Goal: Transaction & Acquisition: Purchase product/service

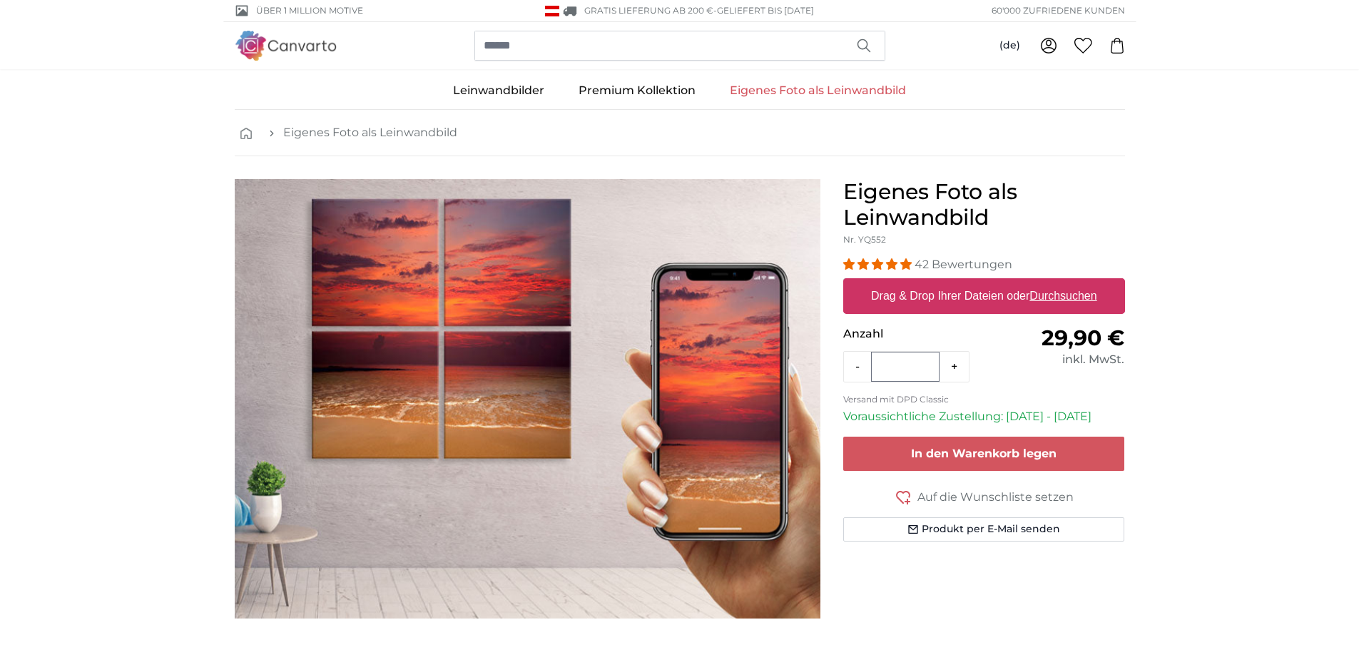
click at [1049, 291] on u "Durchsuchen" at bounding box center [1063, 296] width 67 height 12
click at [1049, 283] on input "Drag & Drop Ihrer Dateien oder Durchsuchen" at bounding box center [984, 280] width 282 height 4
type input "**********"
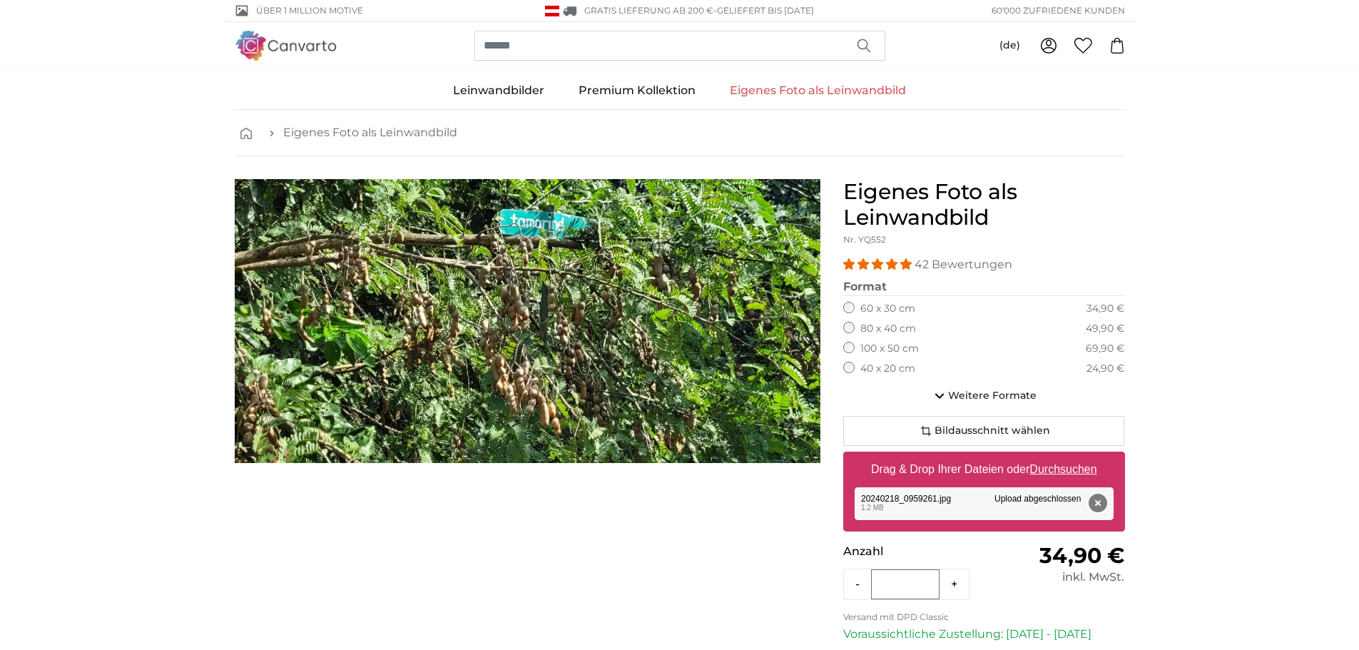
click at [1100, 504] on button "Entfernen" at bounding box center [1097, 503] width 19 height 19
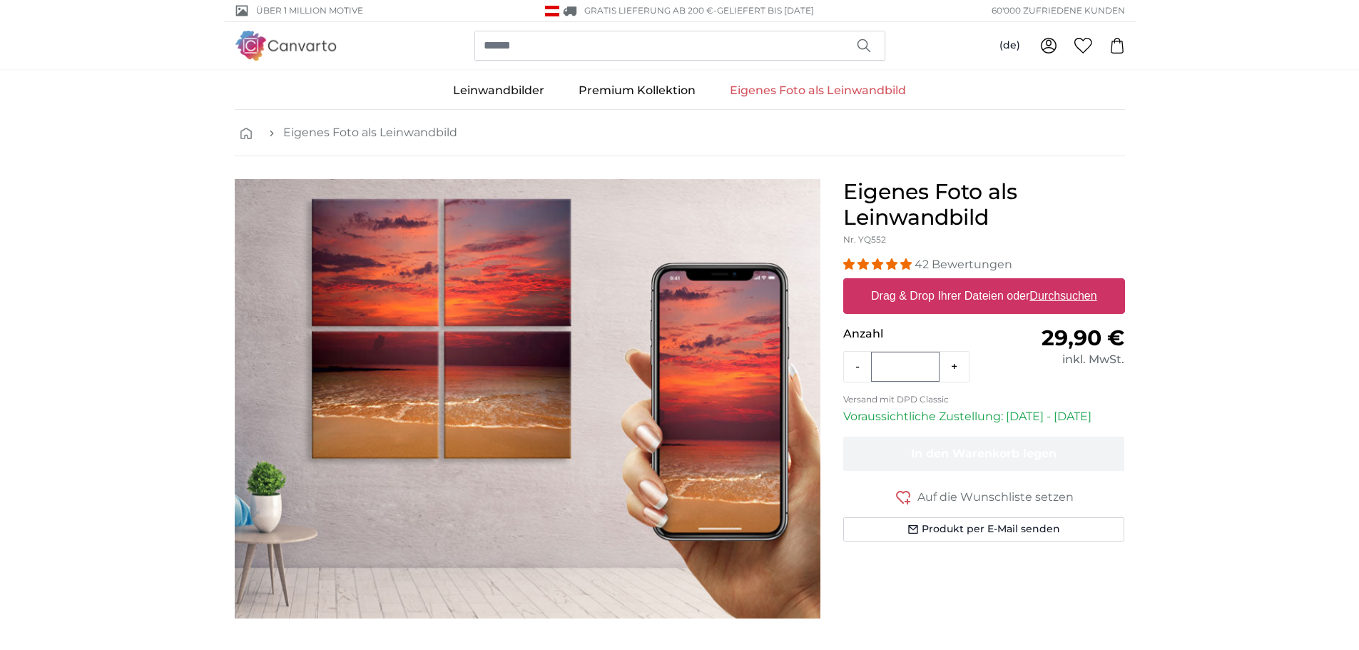
click at [819, 87] on link "Eigenes Foto als Leinwandbild" at bounding box center [818, 90] width 211 height 37
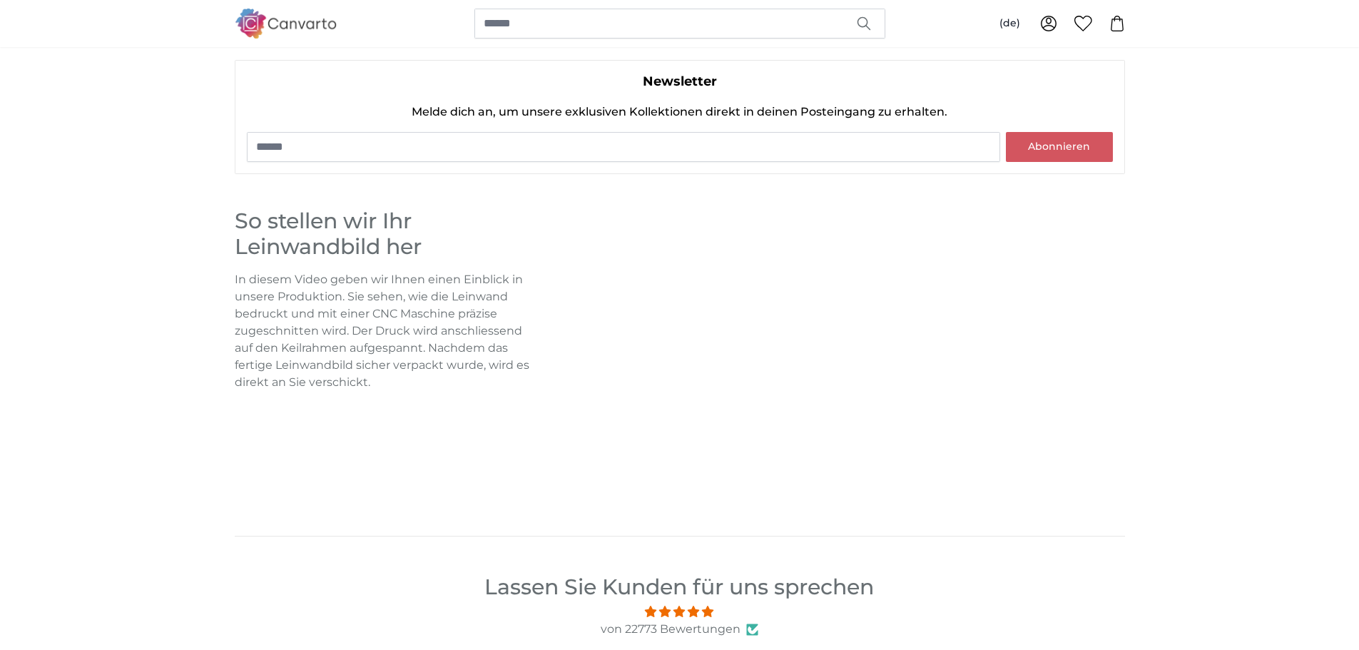
scroll to position [928, 0]
